Goal: Task Accomplishment & Management: Use online tool/utility

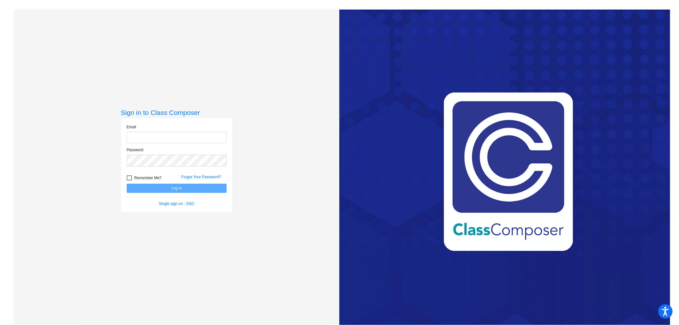
type input "[EMAIL_ADDRESS][PERSON_NAME][DOMAIN_NAME]"
click at [179, 186] on button "Log In" at bounding box center [177, 188] width 100 height 9
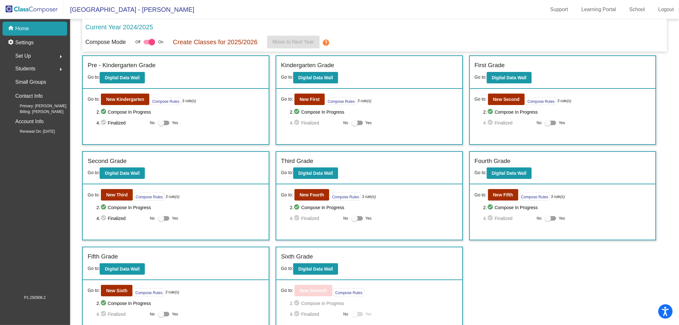
scroll to position [9, 0]
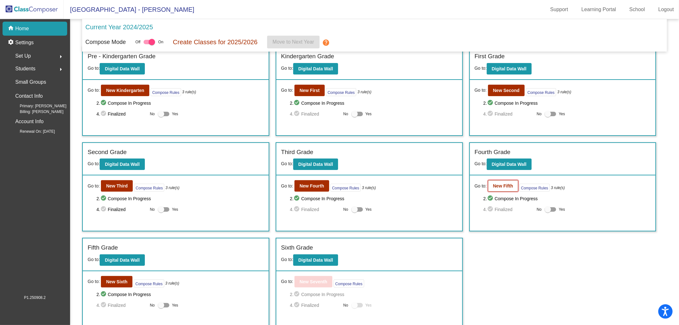
click at [502, 183] on b "New Fifth" at bounding box center [503, 185] width 20 height 5
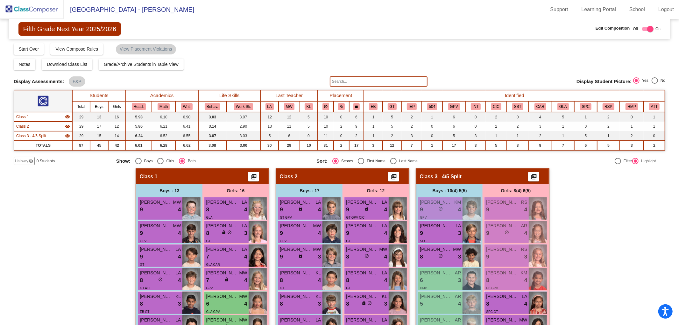
click at [67, 126] on mat-icon "visibility" at bounding box center [67, 126] width 5 height 5
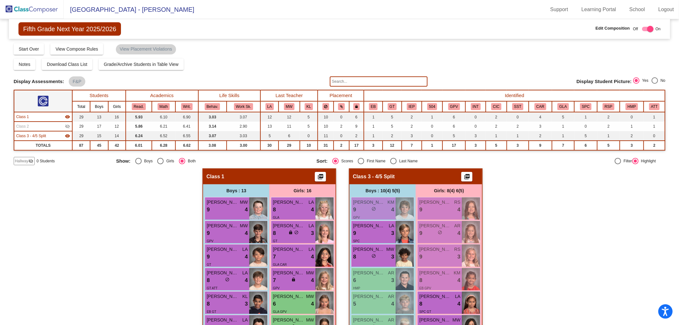
click at [68, 118] on mat-icon "visibility" at bounding box center [67, 116] width 5 height 5
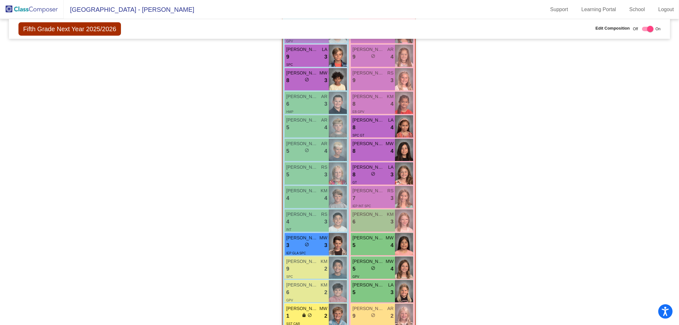
scroll to position [234, 0]
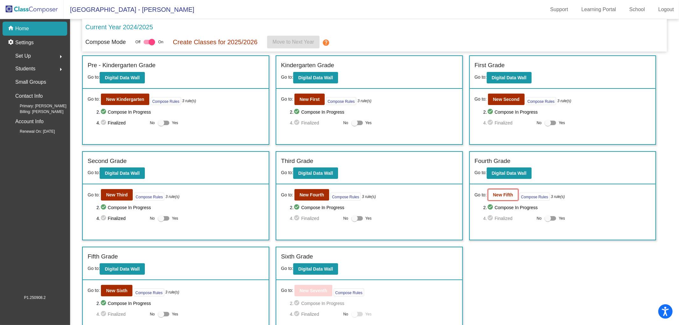
click at [495, 195] on b "New Fifth" at bounding box center [503, 194] width 20 height 5
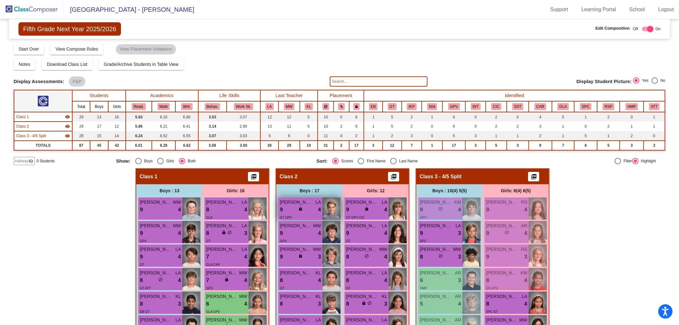
click at [298, 209] on span "lock" at bounding box center [300, 209] width 4 height 4
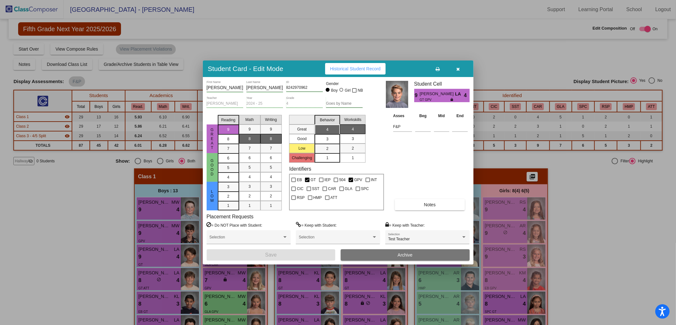
click at [455, 68] on button "button" at bounding box center [458, 68] width 20 height 11
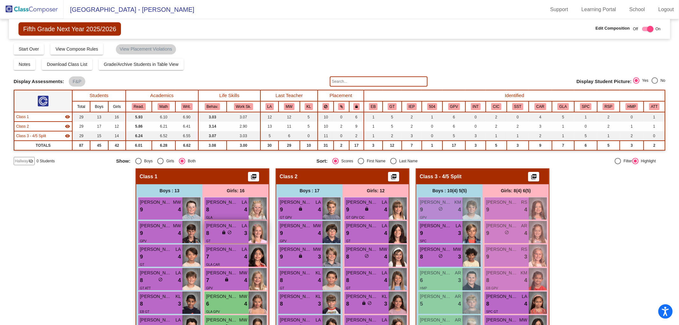
click at [222, 235] on div "lock do_not_disturb_alt" at bounding box center [227, 233] width 10 height 7
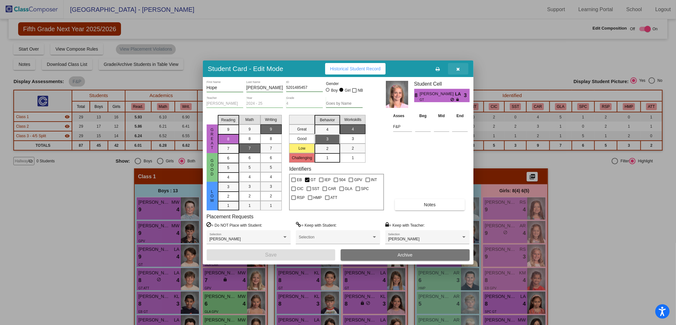
click at [460, 67] on button "button" at bounding box center [458, 68] width 20 height 11
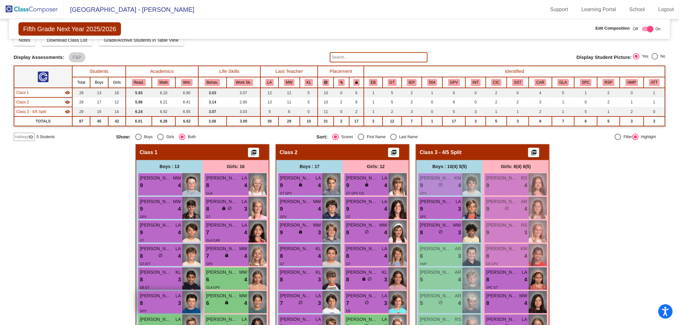
scroll to position [71, 0]
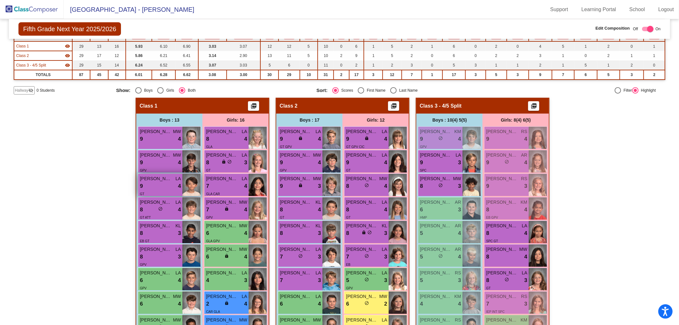
click at [157, 187] on div "9 lock do_not_disturb_alt 4" at bounding box center [160, 186] width 41 height 8
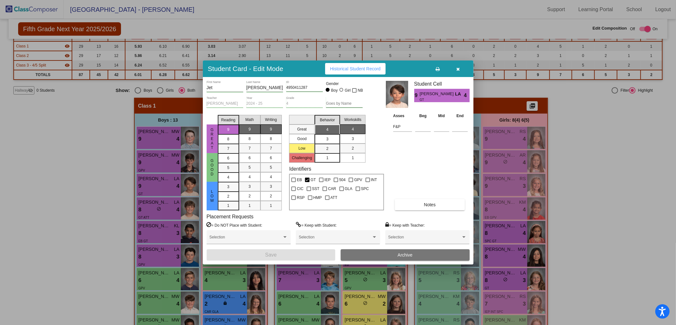
click at [457, 69] on icon "button" at bounding box center [458, 69] width 4 height 4
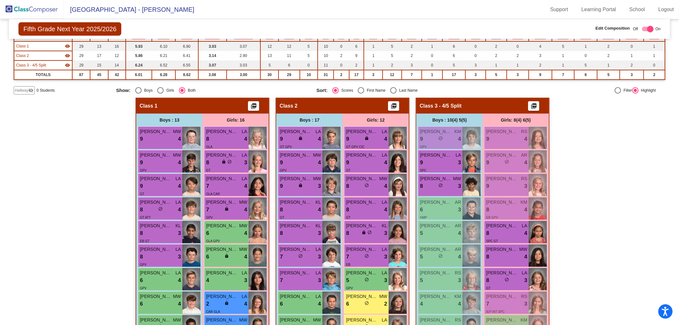
click at [74, 183] on div "Hallway - Hallway Class picture_as_pdf Add Student First Name Last Name Student…" at bounding box center [340, 317] width 652 height 439
